Goal: Check status

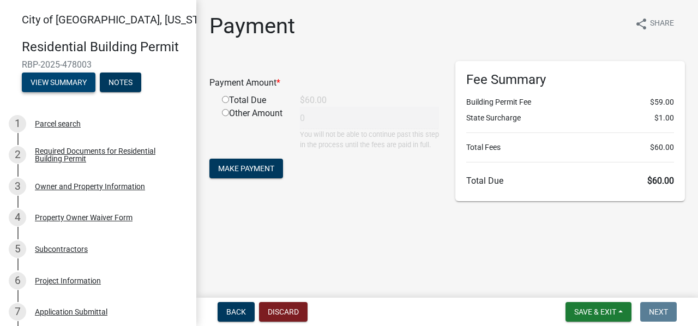
click at [75, 85] on button "View Summary" at bounding box center [59, 83] width 74 height 20
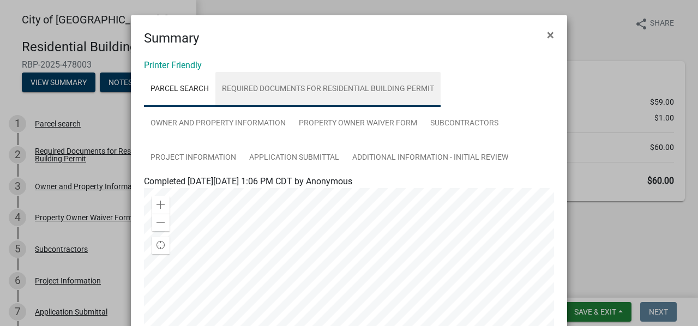
click at [296, 87] on link "Required Documents for Residential Building Permit" at bounding box center [327, 89] width 225 height 35
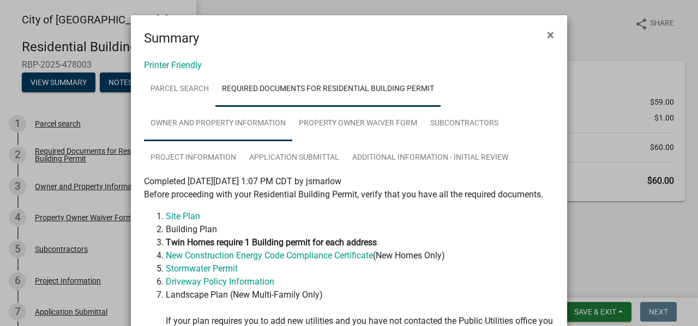
click at [213, 126] on link "Owner and Property Information" at bounding box center [218, 123] width 148 height 35
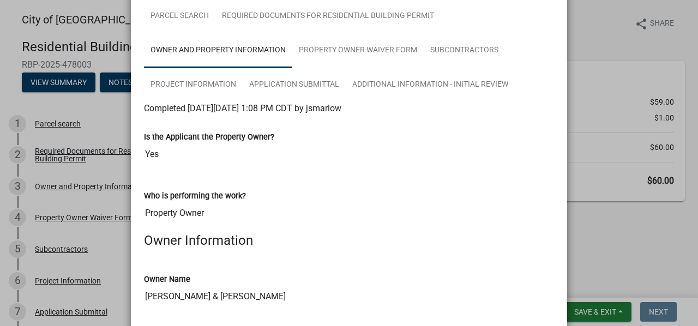
scroll to position [65, 0]
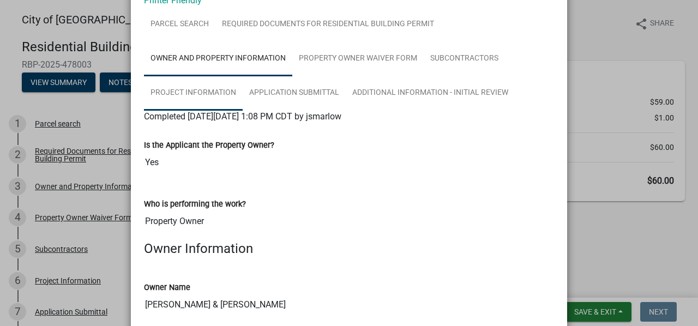
click at [218, 89] on link "Project Information" at bounding box center [193, 93] width 99 height 35
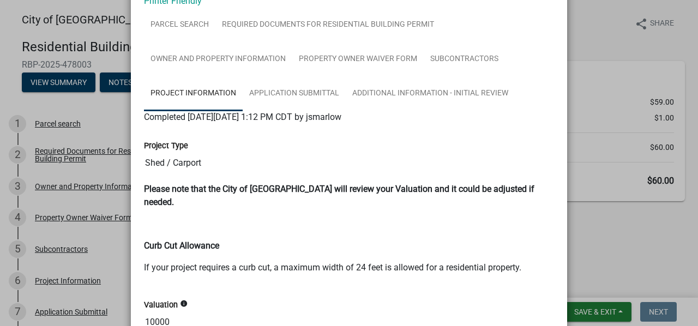
scroll to position [83, 0]
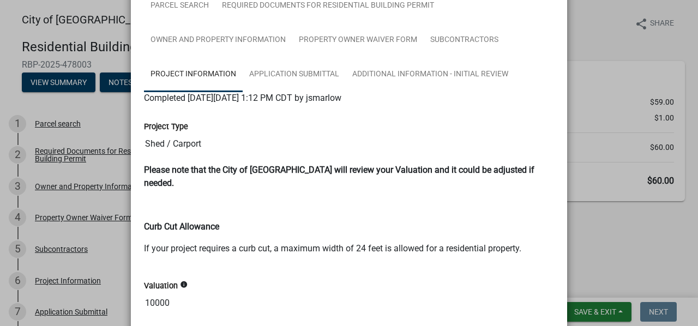
click at [180, 281] on icon "info" at bounding box center [184, 285] width 8 height 8
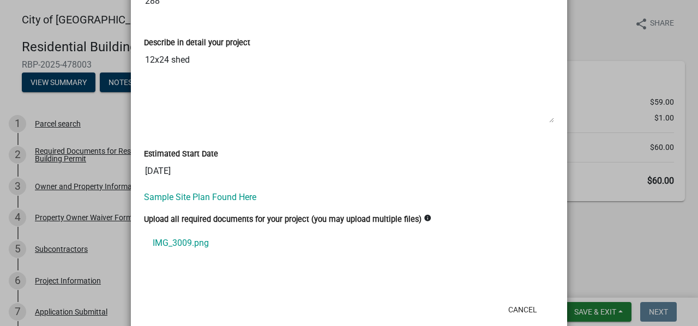
scroll to position [456, 0]
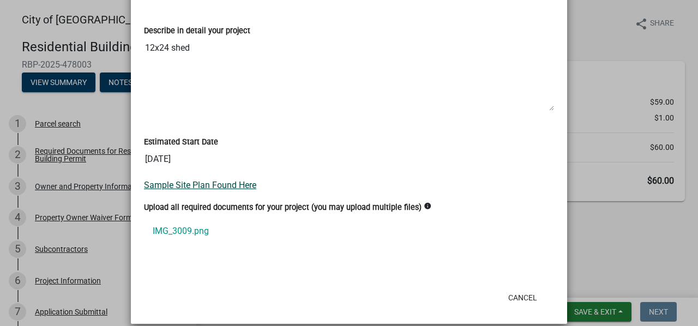
click at [194, 180] on link "Sample Site Plan Found Here" at bounding box center [200, 185] width 112 height 10
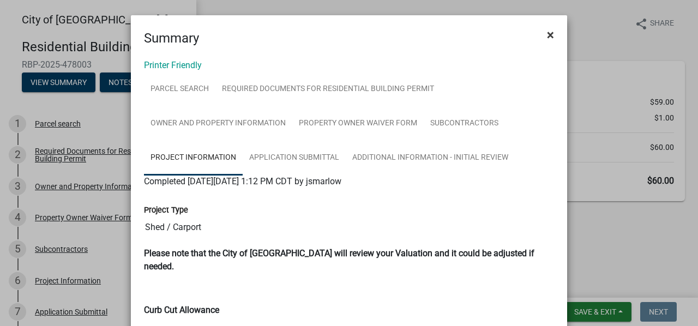
click at [547, 37] on span "×" at bounding box center [550, 34] width 7 height 15
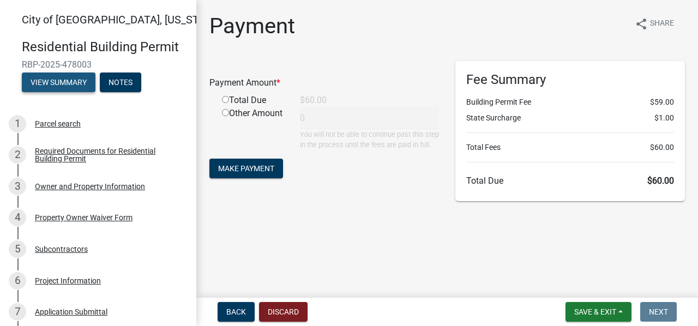
click at [79, 82] on button "View Summary" at bounding box center [59, 83] width 74 height 20
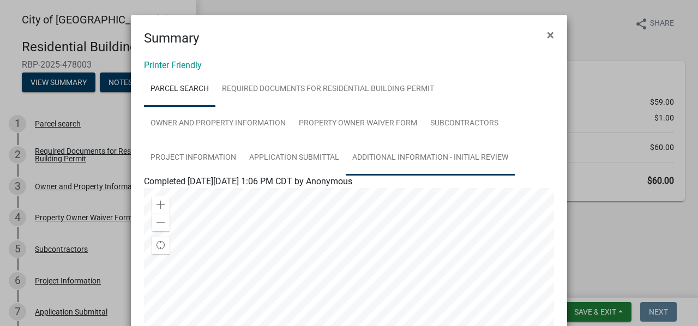
click at [376, 153] on link "Additional Information - Initial Review" at bounding box center [430, 158] width 169 height 35
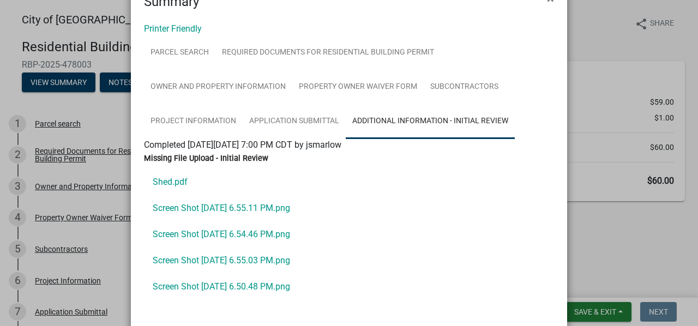
scroll to position [93, 0]
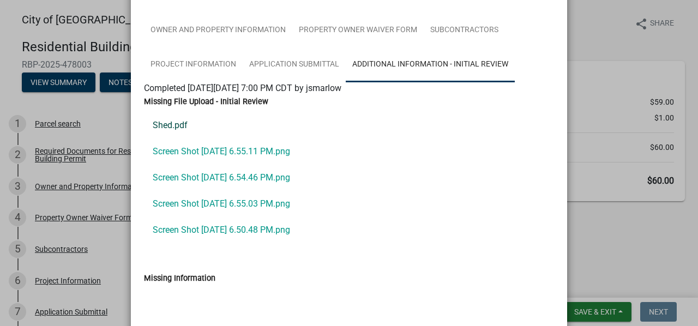
click at [166, 125] on link "Shed.pdf" at bounding box center [349, 125] width 410 height 26
click at [293, 155] on link "Screen Shot [DATE] 6.55.11 PM.png" at bounding box center [349, 152] width 410 height 26
click at [258, 179] on link "Screen Shot [DATE] 6.54.46 PM.png" at bounding box center [349, 178] width 410 height 26
click at [280, 207] on link "Screen Shot [DATE] 6.55.03 PM.png" at bounding box center [349, 204] width 410 height 26
click at [255, 234] on link "Screen Shot [DATE] 6.50.48 PM.png" at bounding box center [349, 230] width 410 height 26
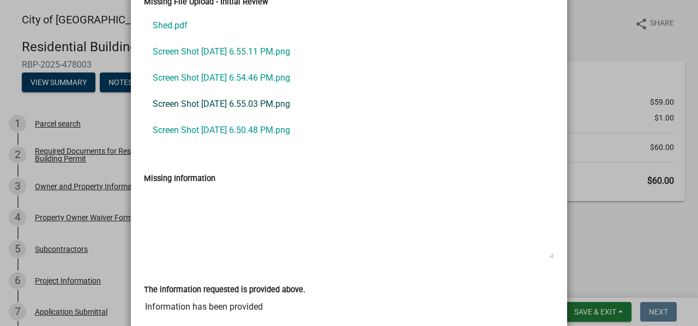
scroll to position [275, 0]
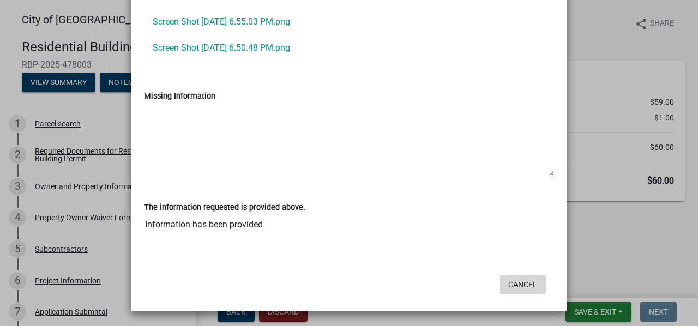
click at [526, 283] on button "Cancel" at bounding box center [522, 285] width 46 height 20
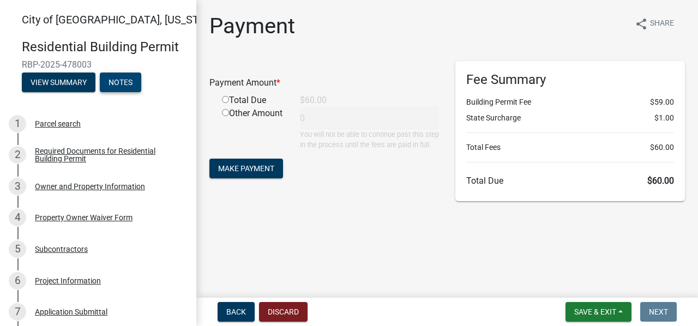
click at [119, 83] on button "Notes" at bounding box center [120, 83] width 41 height 20
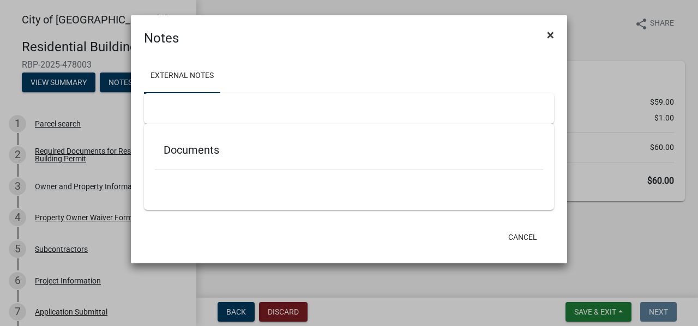
click at [551, 39] on span "×" at bounding box center [550, 34] width 7 height 15
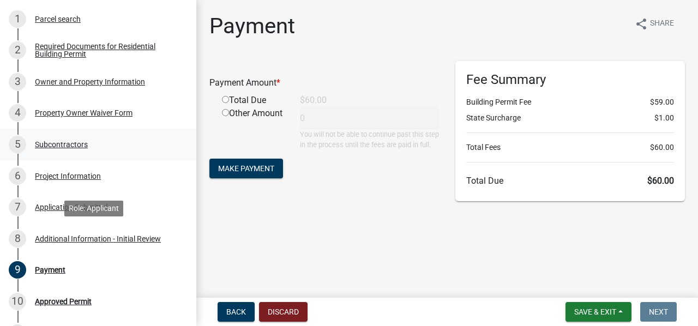
scroll to position [228, 0]
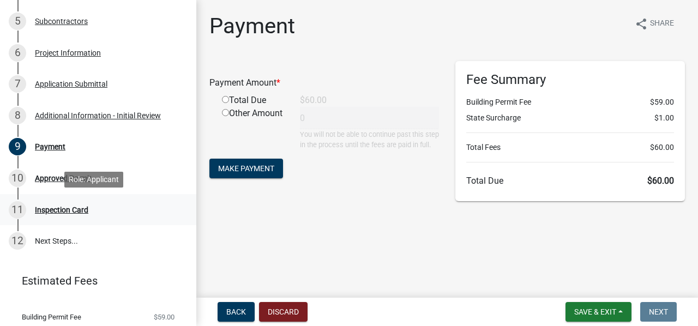
click at [58, 206] on div "Inspection Card" at bounding box center [61, 210] width 53 height 8
click at [57, 186] on div "10 Approved Permit" at bounding box center [94, 178] width 170 height 17
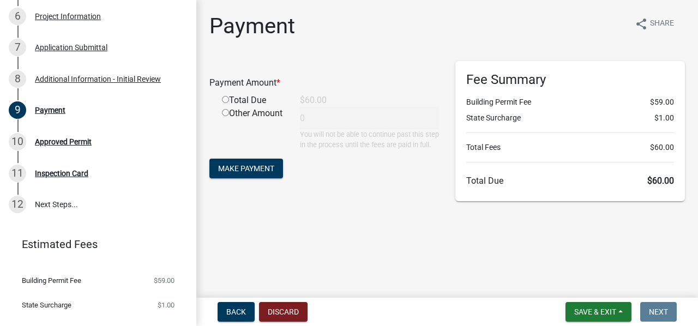
scroll to position [285, 0]
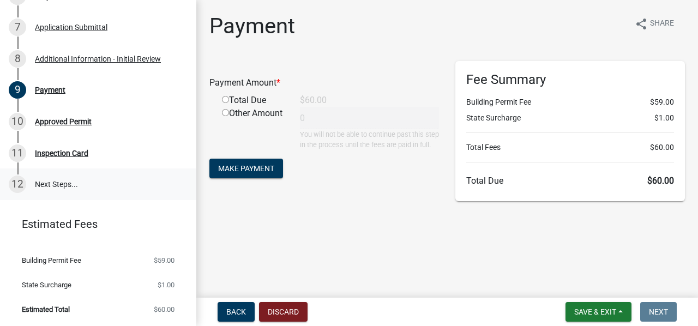
click at [64, 186] on link "12 Next Steps..." at bounding box center [98, 184] width 196 height 32
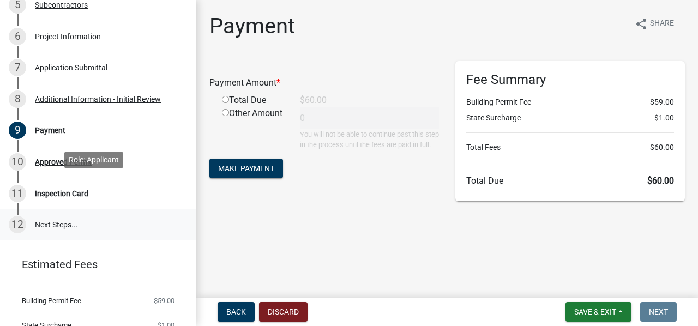
scroll to position [244, 0]
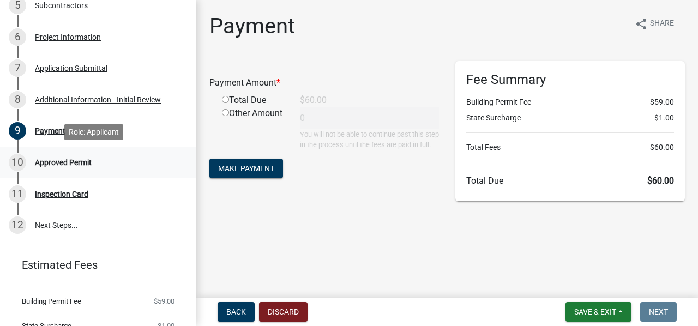
click at [64, 165] on div "Approved Permit" at bounding box center [63, 163] width 57 height 8
click at [64, 199] on div "11 Inspection Card" at bounding box center [94, 193] width 170 height 17
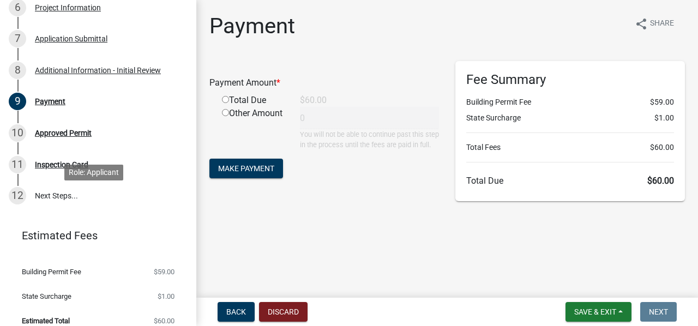
scroll to position [285, 0]
